Goal: Information Seeking & Learning: Learn about a topic

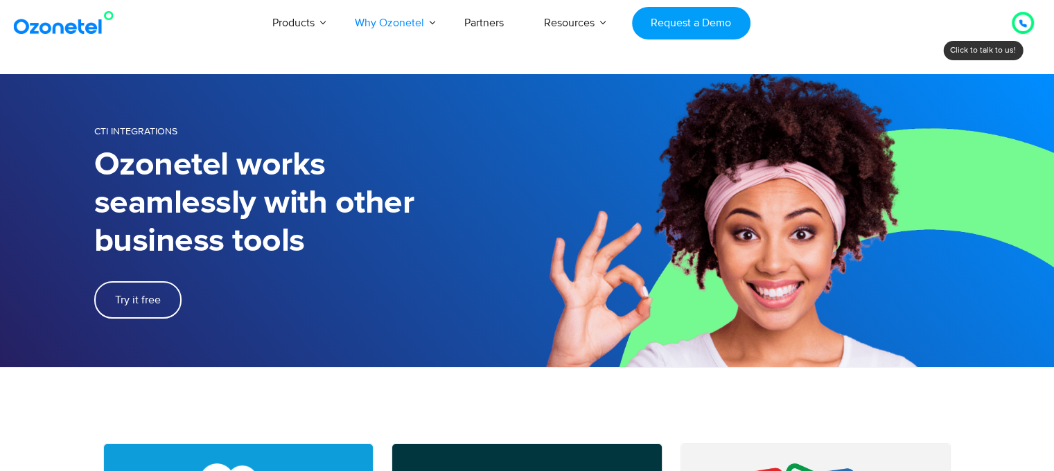
click at [1023, 26] on icon at bounding box center [1023, 23] width 7 height 7
click at [1023, 23] on div "Click to talk to us! Call in progress... [PHONE_NUMBER]" at bounding box center [1023, 23] width 0 height 0
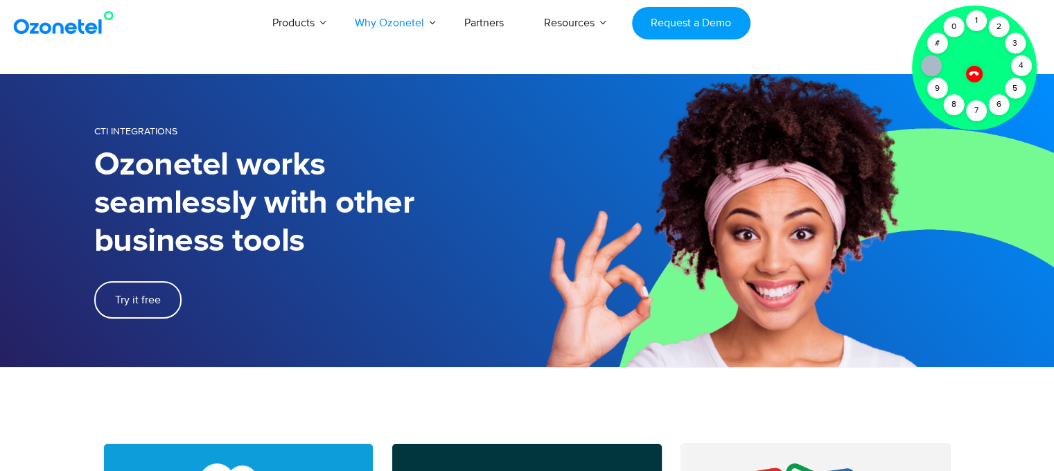
click at [979, 73] on icon at bounding box center [974, 74] width 10 height 10
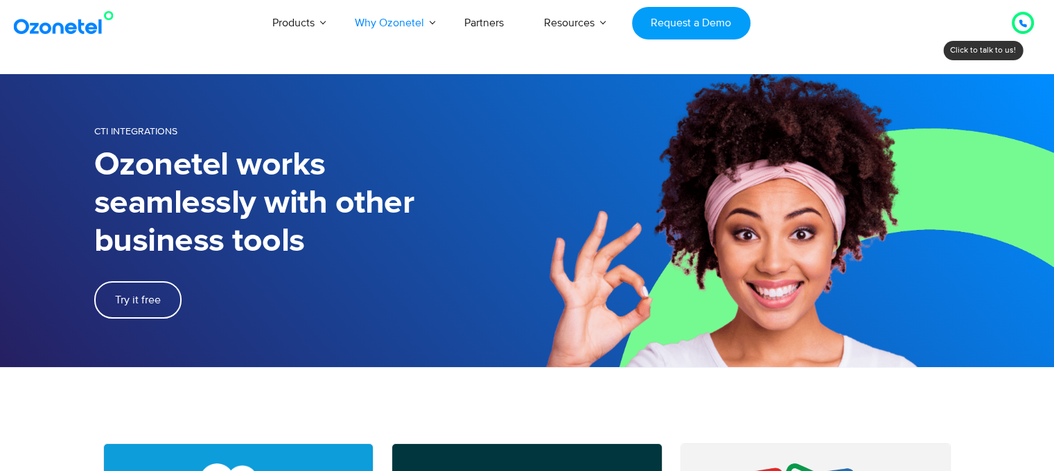
click at [1022, 20] on icon at bounding box center [1023, 23] width 8 height 8
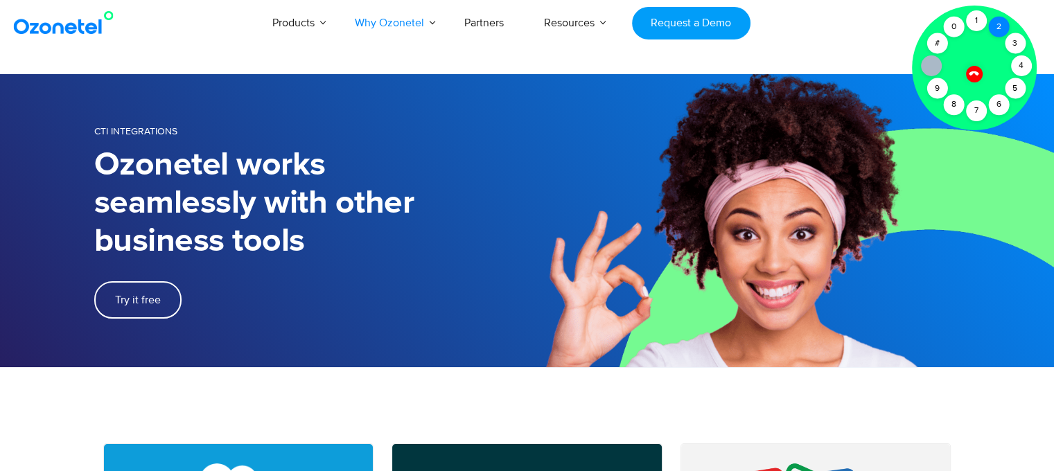
click at [997, 30] on div "2" at bounding box center [998, 27] width 21 height 21
click at [995, 21] on div "2" at bounding box center [998, 27] width 21 height 21
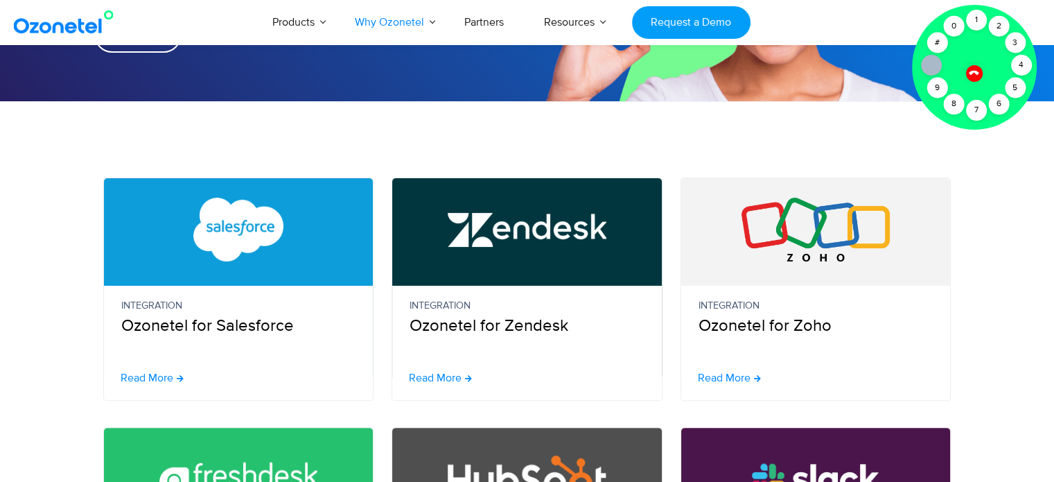
scroll to position [416, 0]
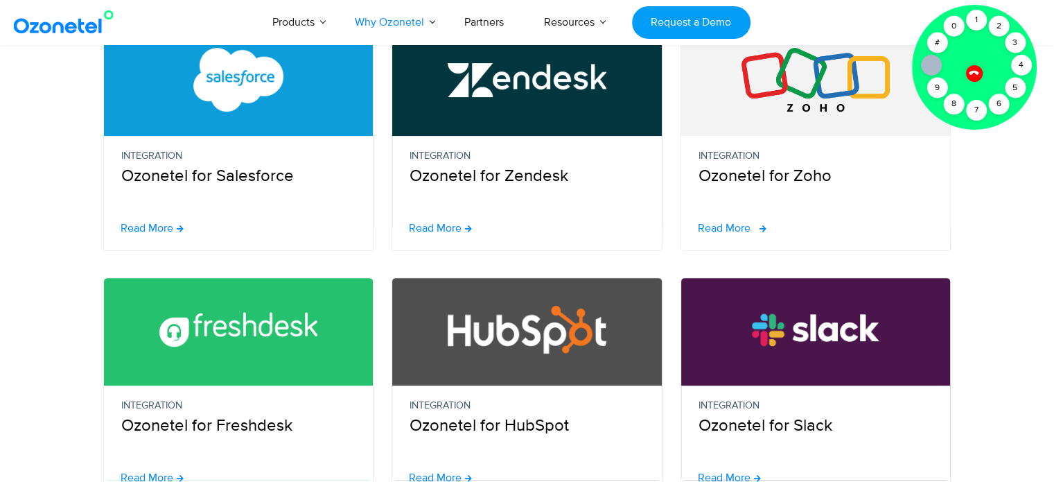
click at [741, 228] on span "Read More" at bounding box center [724, 227] width 53 height 11
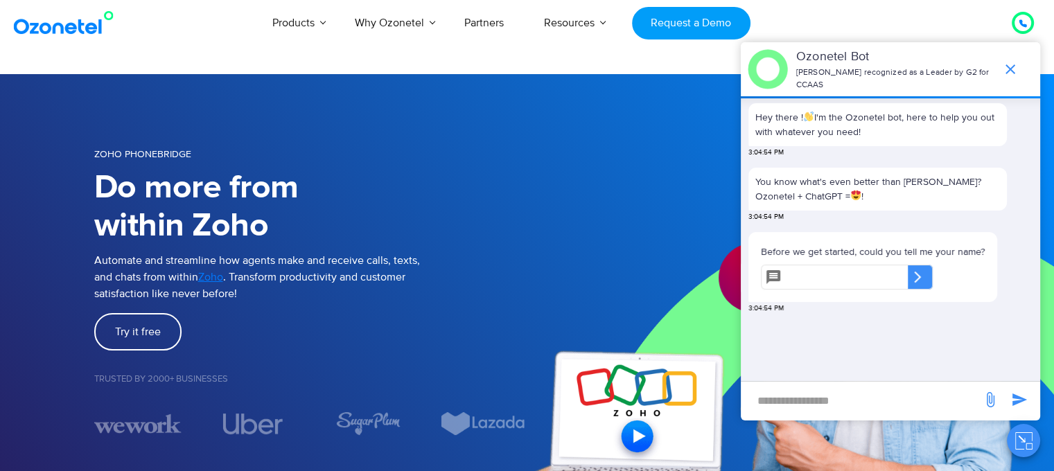
click at [838, 272] on input "text" at bounding box center [847, 277] width 121 height 25
type input "**********"
click at [925, 270] on icon at bounding box center [918, 277] width 14 height 14
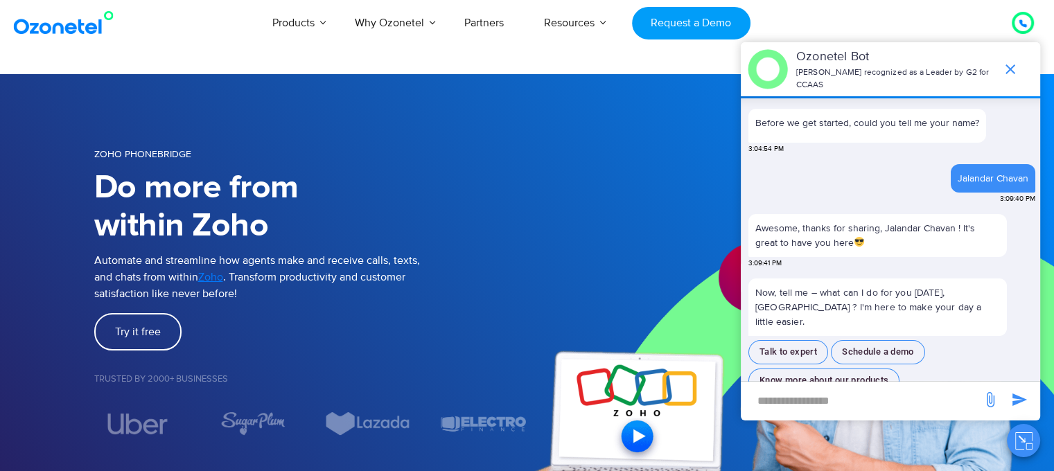
scroll to position [120, 0]
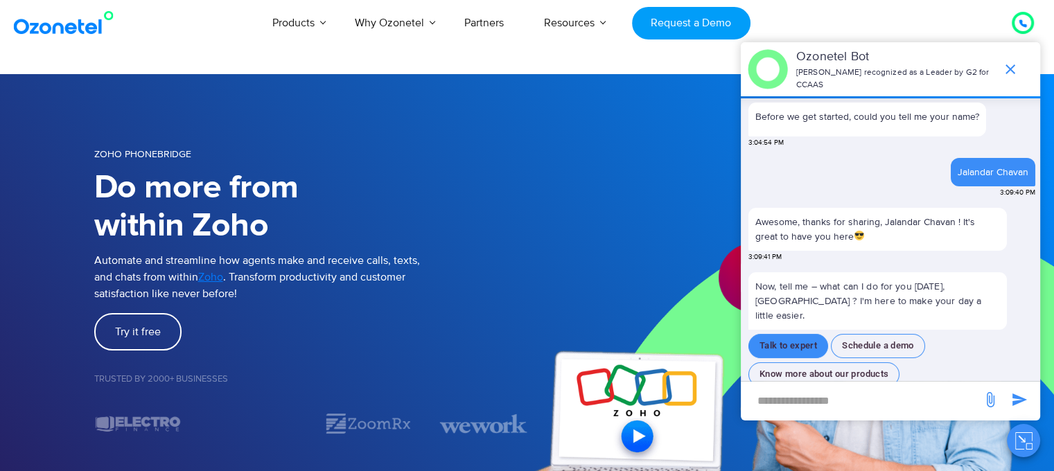
click at [797, 334] on button "Talk to expert" at bounding box center [789, 346] width 80 height 24
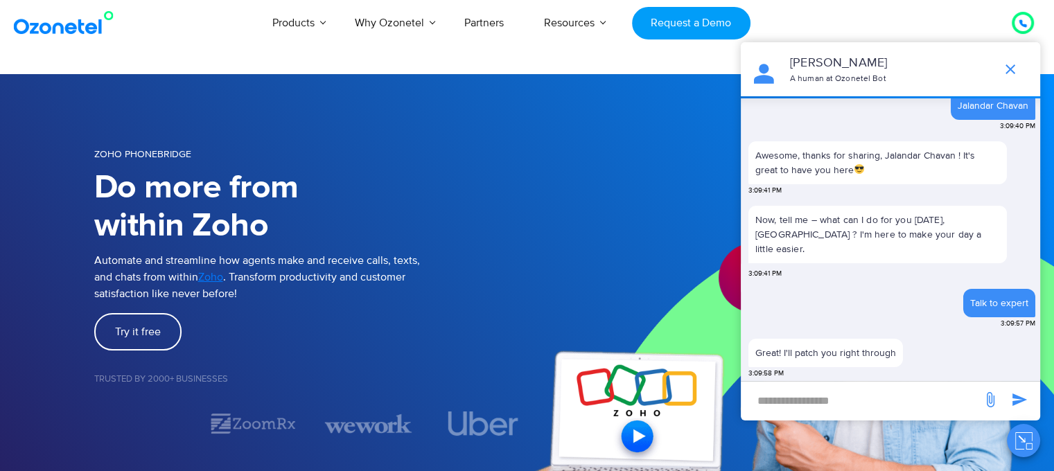
scroll to position [190, 0]
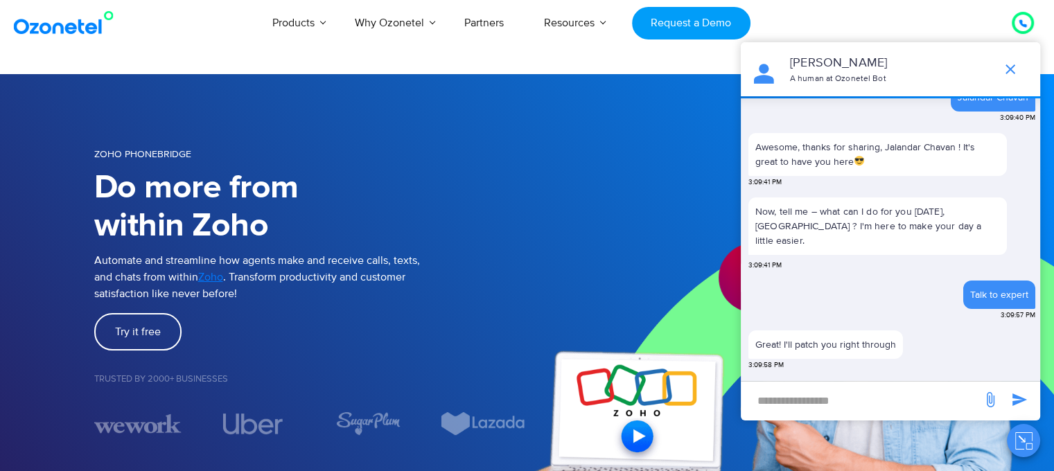
click at [832, 406] on input "new-msg-input" at bounding box center [861, 401] width 227 height 24
type input "********"
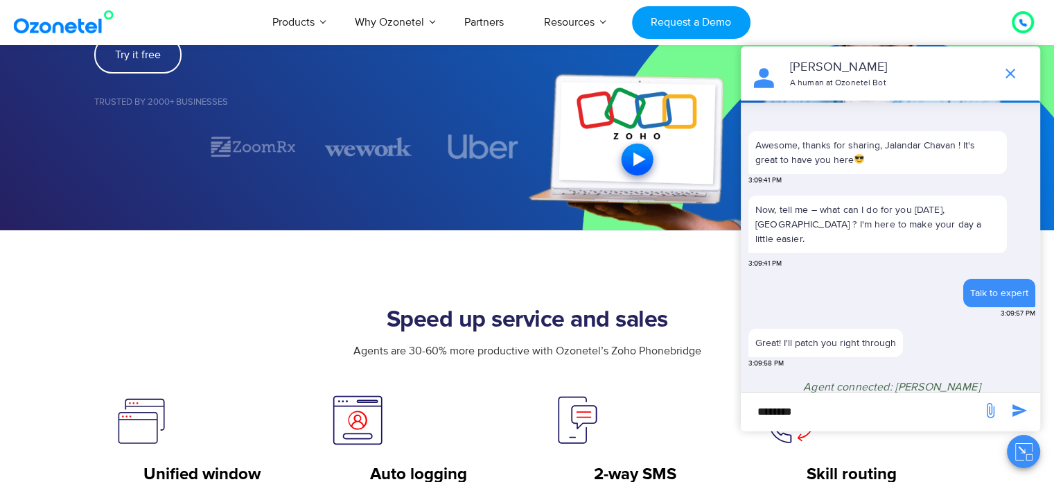
scroll to position [235, 0]
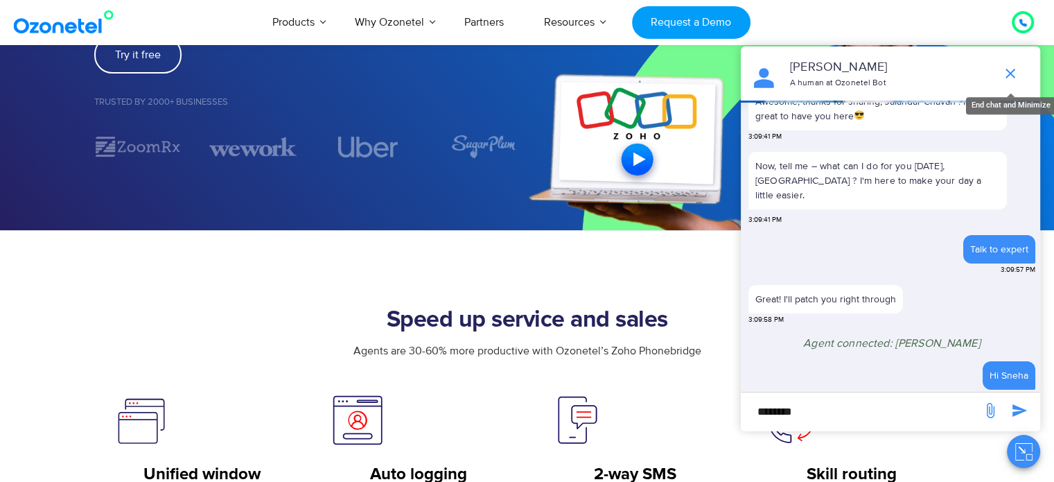
click at [1014, 74] on icon "end chat or minimize" at bounding box center [1010, 73] width 17 height 17
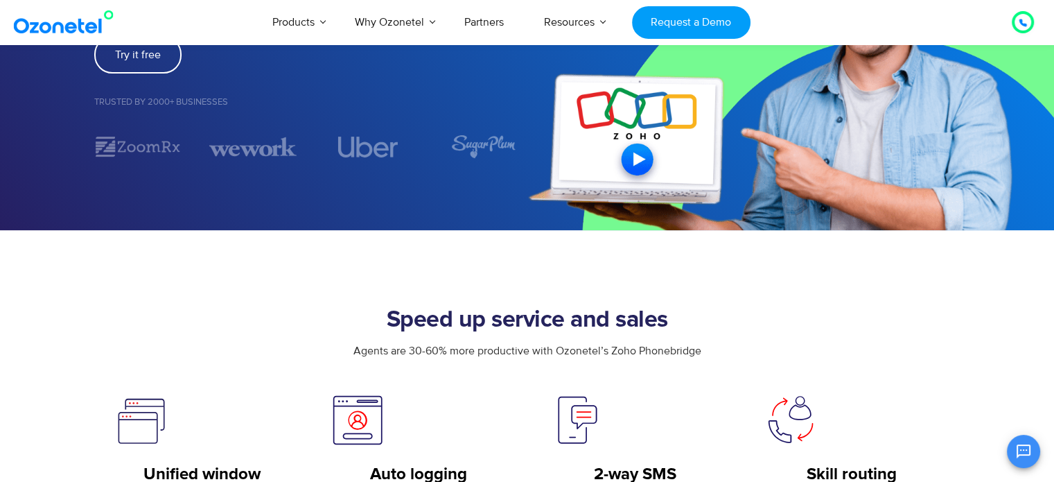
click at [1017, 30] on div at bounding box center [1023, 22] width 22 height 22
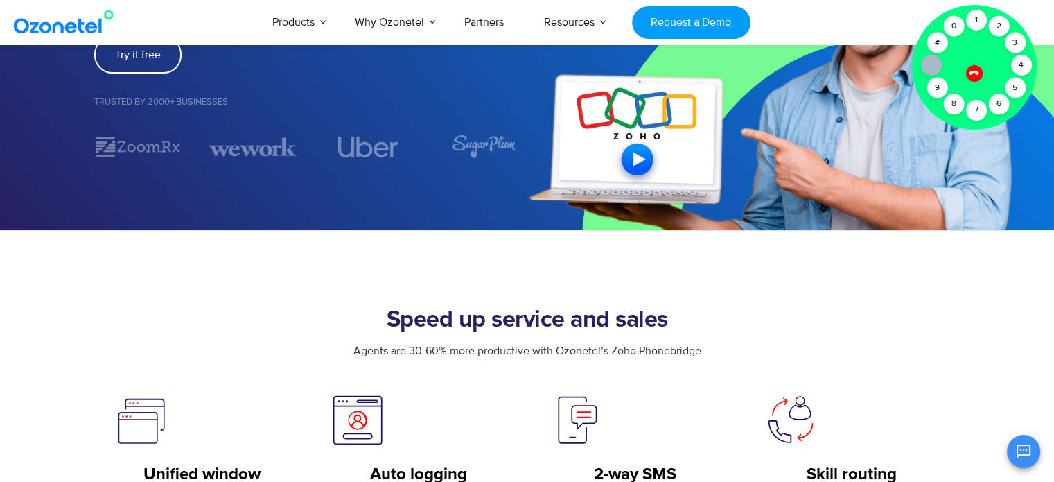
scroll to position [261, 0]
click at [994, 25] on div "2" at bounding box center [998, 26] width 21 height 21
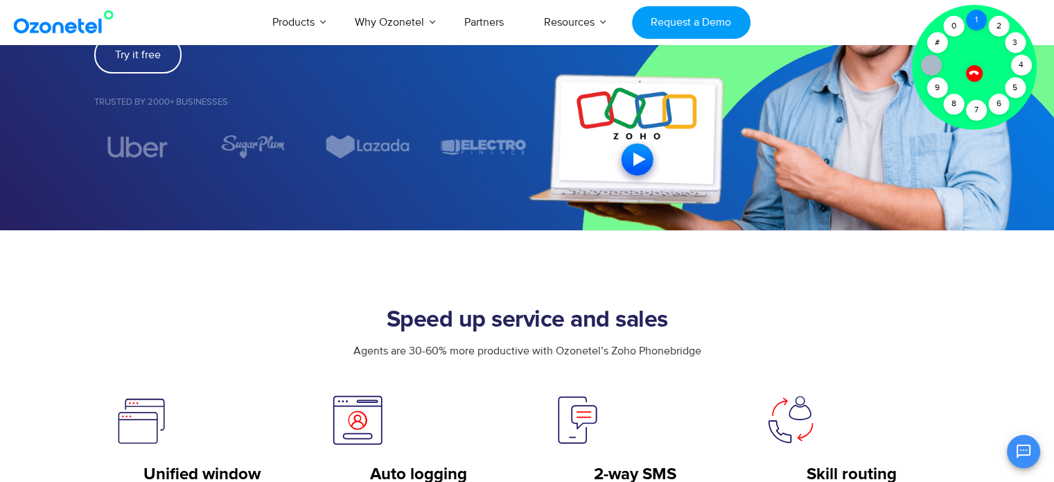
click at [974, 21] on div "1" at bounding box center [976, 20] width 21 height 21
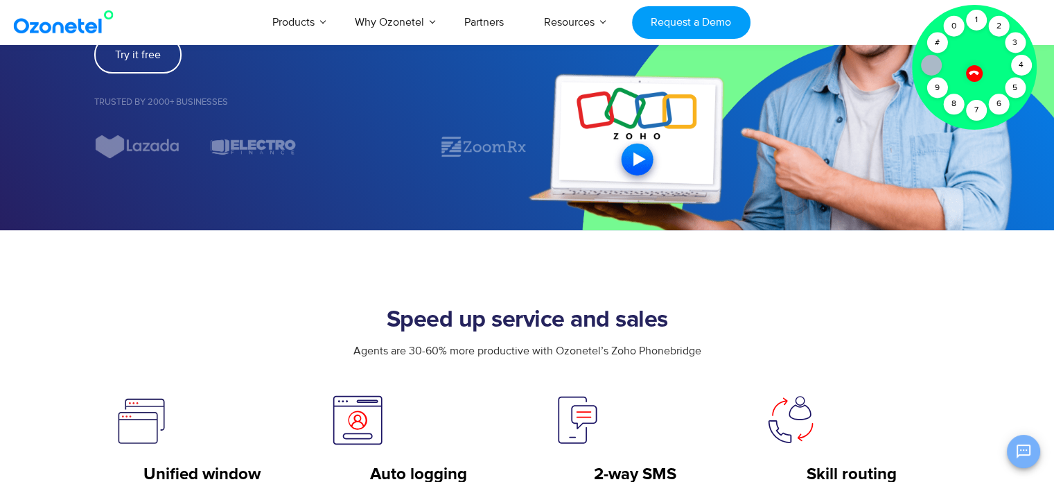
click at [1017, 457] on icon "Open chat" at bounding box center [1024, 451] width 14 height 14
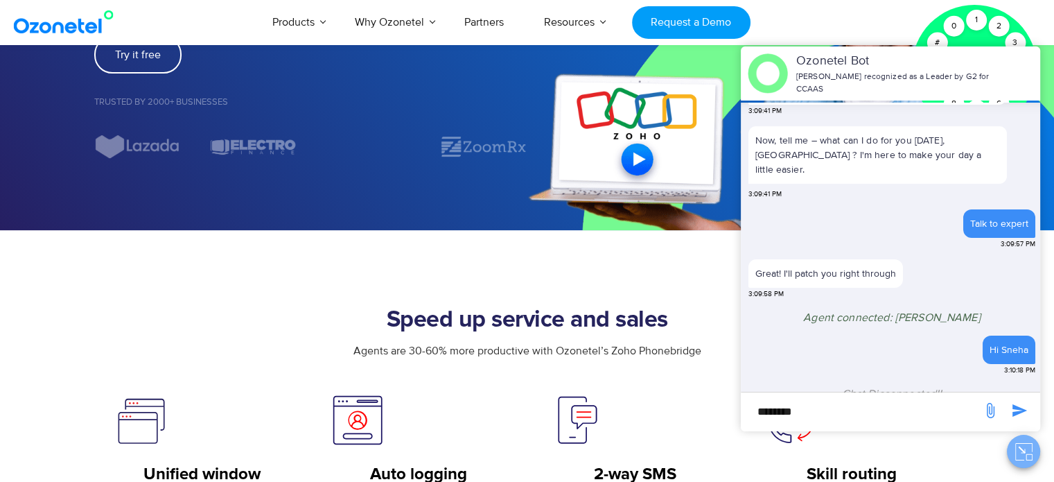
click at [1024, 451] on icon "Close chat" at bounding box center [1022, 449] width 6 height 6
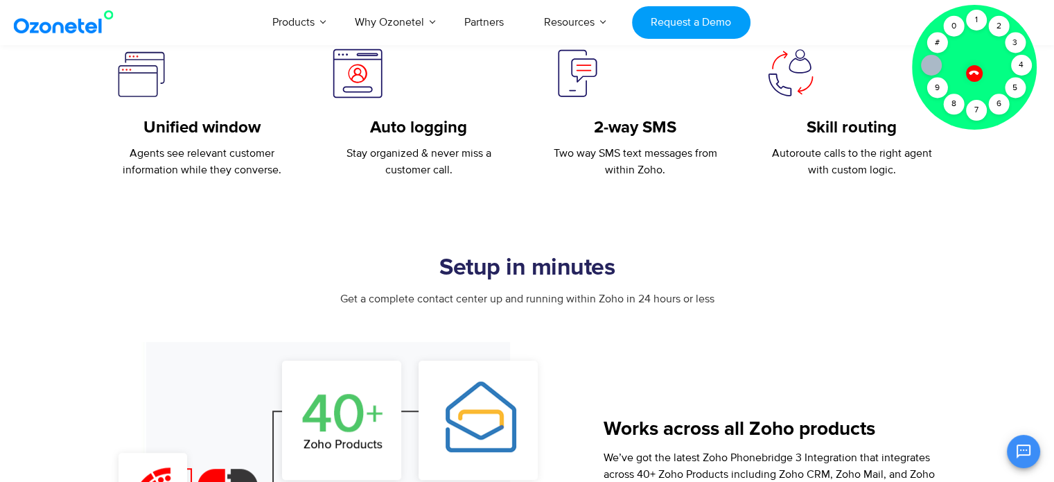
scroll to position [554, 0]
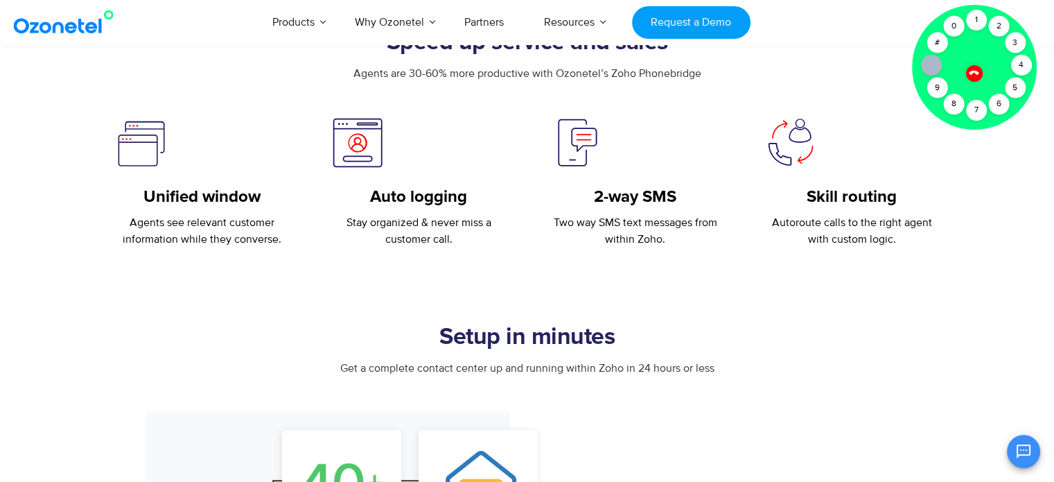
click at [974, 74] on icon at bounding box center [974, 73] width 12 height 12
